Goal: Information Seeking & Learning: Learn about a topic

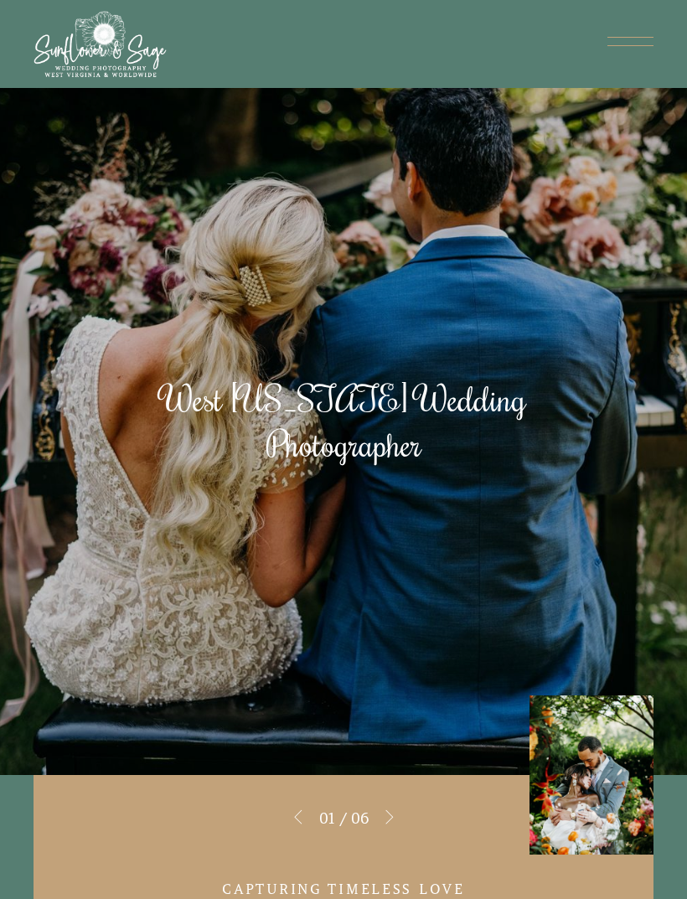
click at [608, 49] on link at bounding box center [630, 45] width 46 height 12
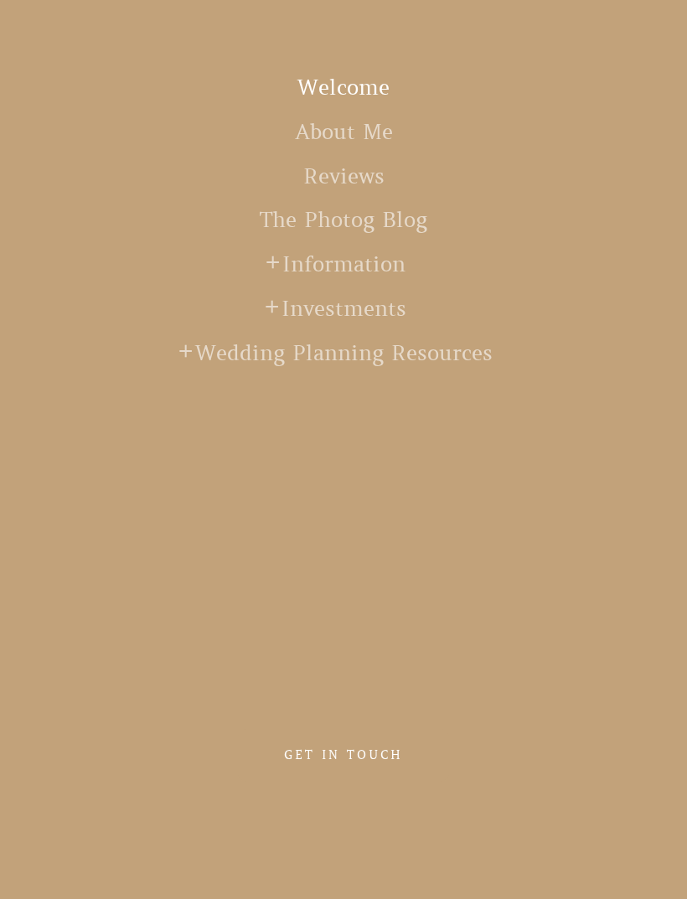
click at [380, 223] on link "The Photog Blog" at bounding box center [344, 229] width 168 height 44
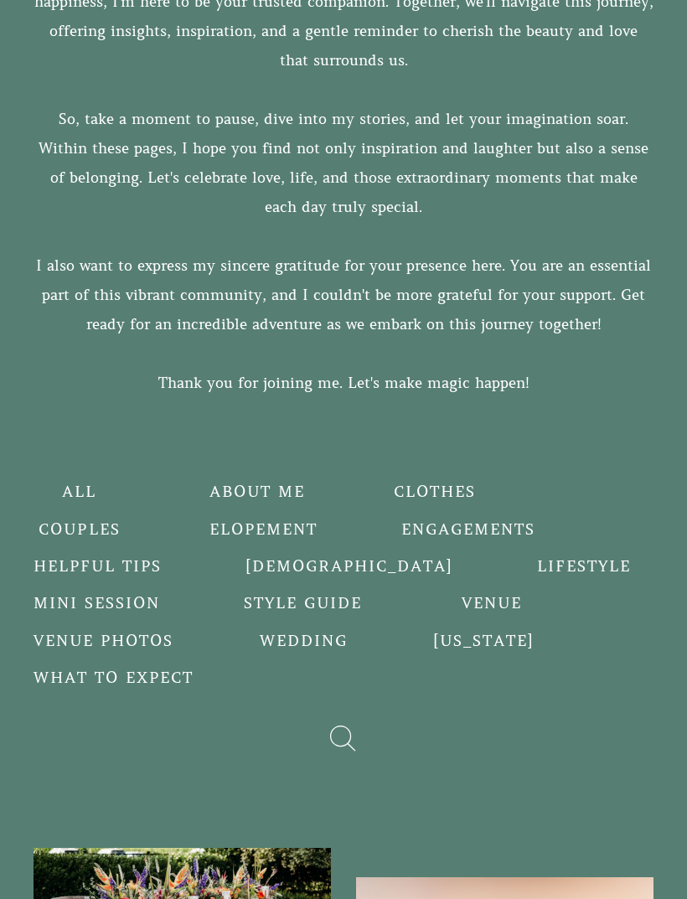
scroll to position [623, 0]
click at [337, 644] on h5 "Wedding" at bounding box center [303, 641] width 92 height 20
click at [327, 650] on h5 "Wedding" at bounding box center [303, 641] width 92 height 20
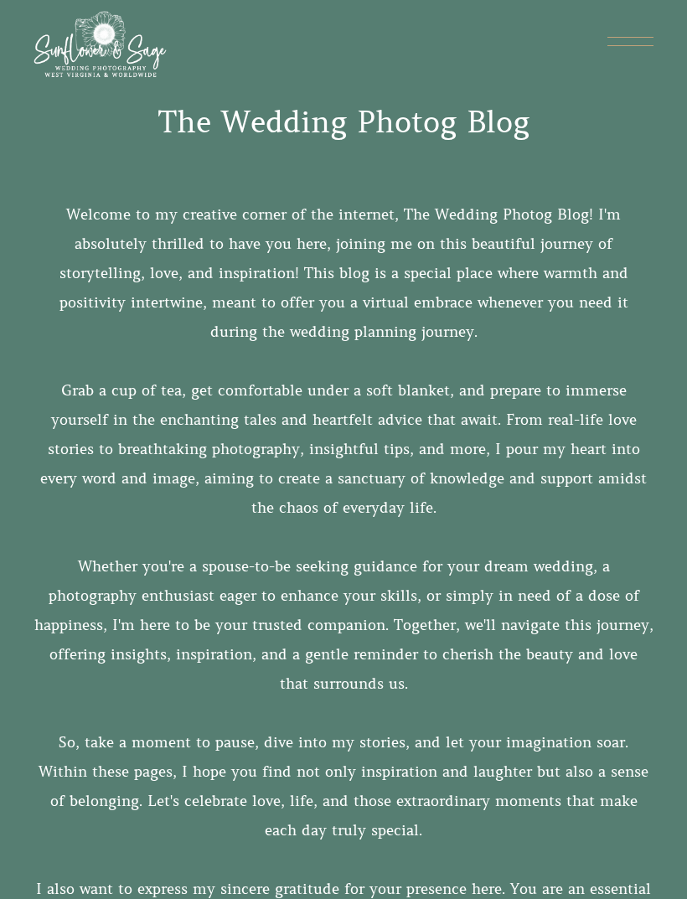
click at [635, 39] on div at bounding box center [630, 38] width 46 height 2
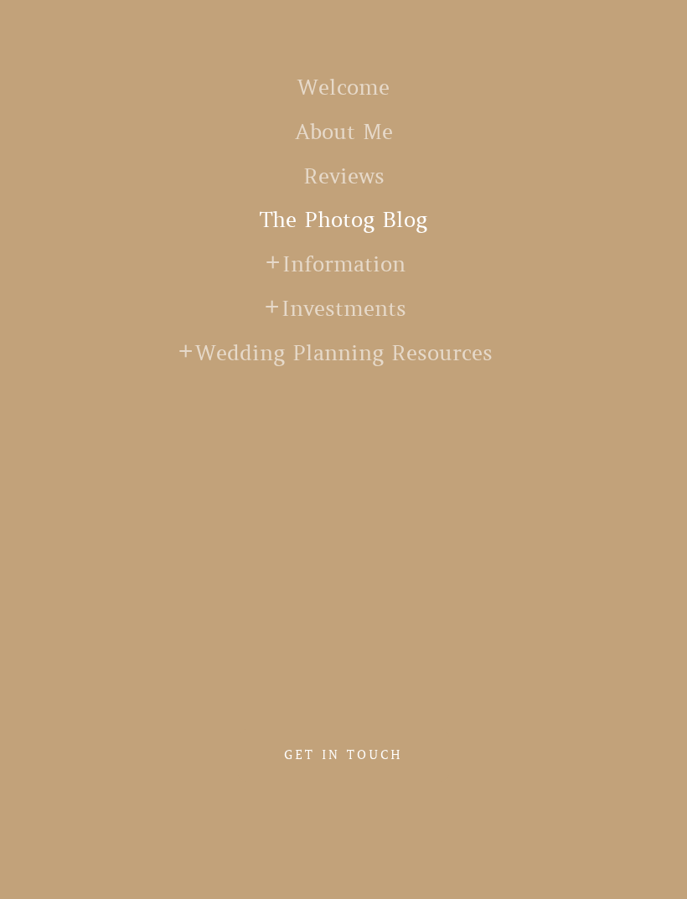
click at [270, 310] on span at bounding box center [272, 307] width 14 height 31
click at [271, 260] on span at bounding box center [273, 262] width 14 height 31
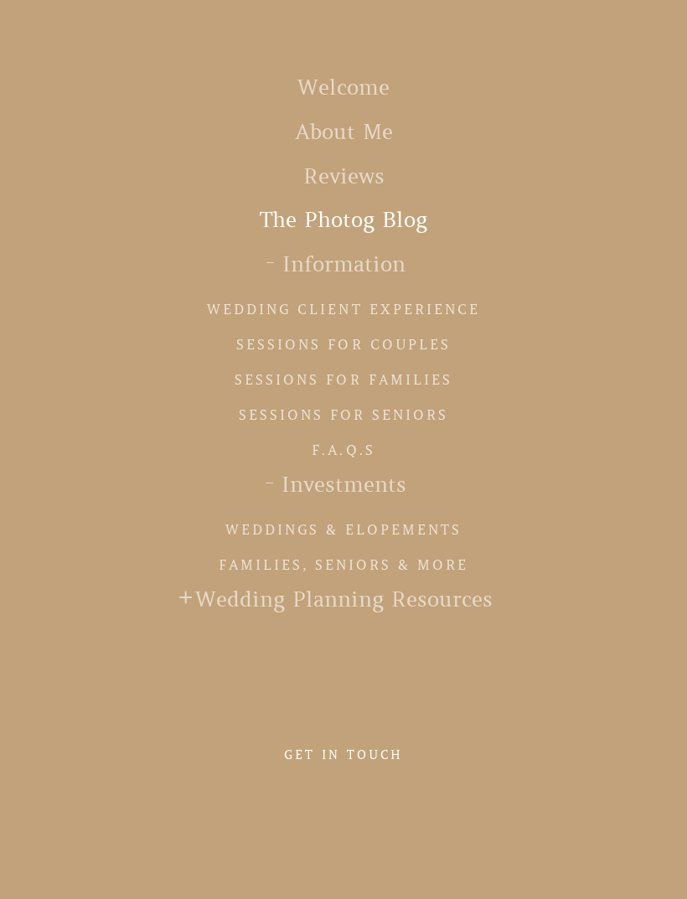
click at [341, 535] on link "Weddings & Elopements" at bounding box center [343, 529] width 237 height 27
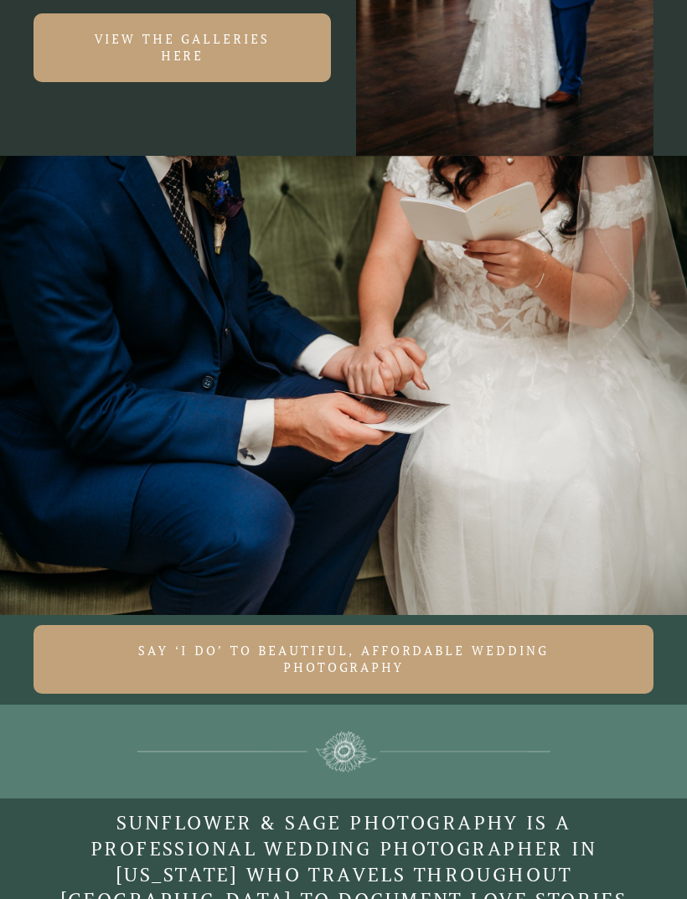
scroll to position [9827, 0]
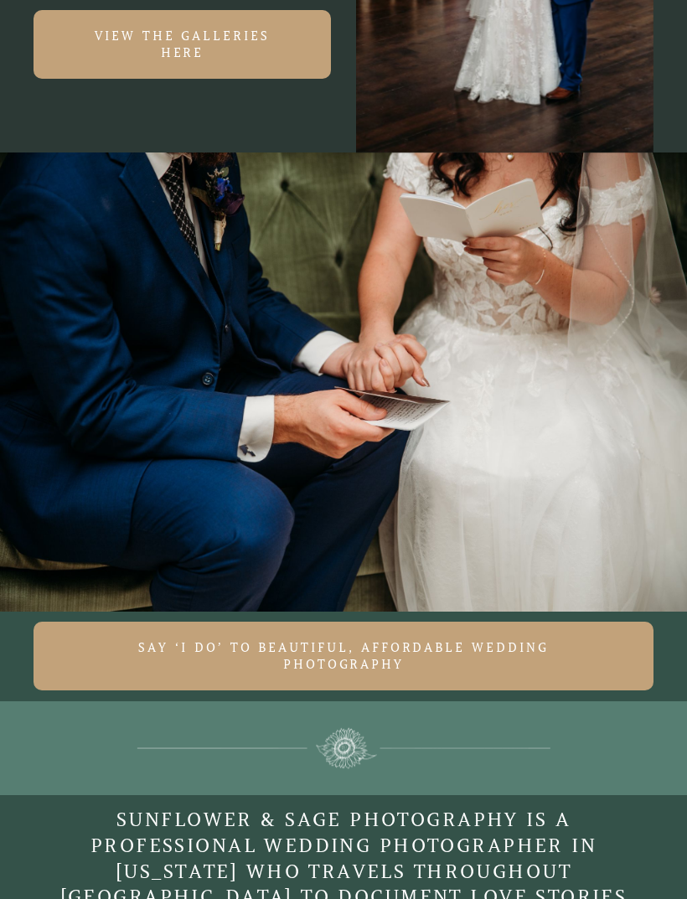
click at [97, 79] on link "View the Galleries here" at bounding box center [182, 44] width 297 height 69
